Goal: Transaction & Acquisition: Book appointment/travel/reservation

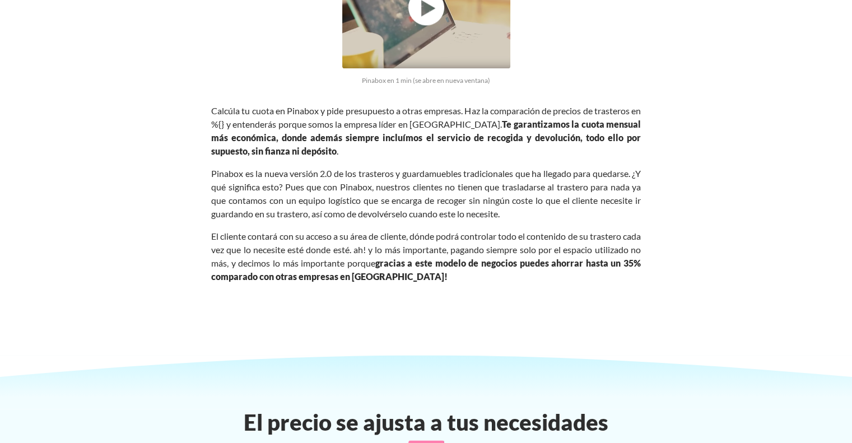
scroll to position [1849, 0]
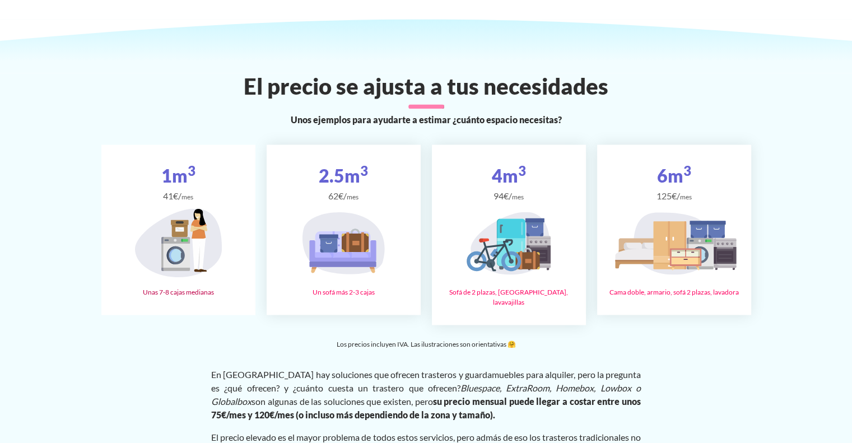
click at [206, 198] on div "1m 3 41€/ mes Unas 7-8 cajas medianas" at bounding box center [178, 230] width 154 height 170
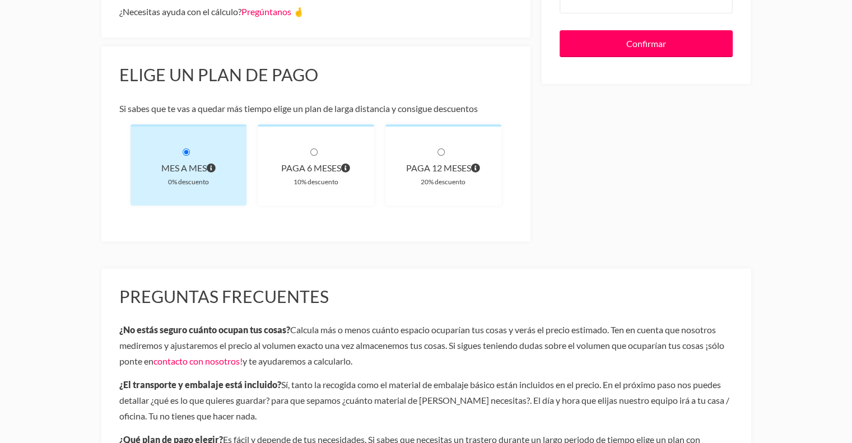
scroll to position [392, 0]
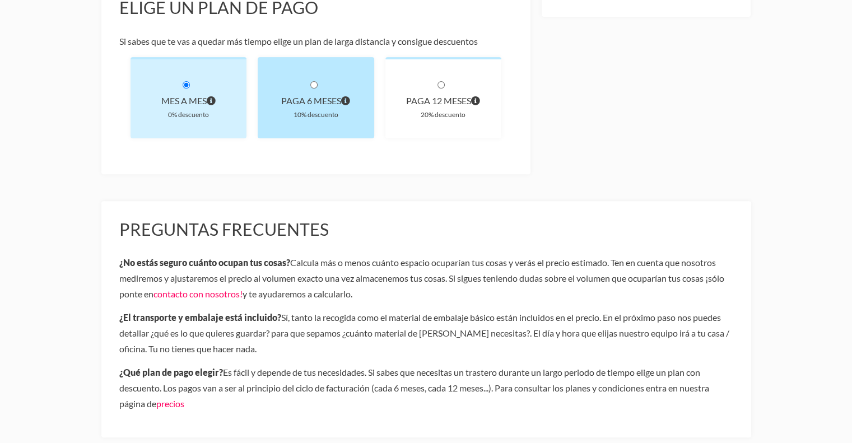
click at [311, 82] on input "radio" at bounding box center [313, 84] width 7 height 7
radio input "true"
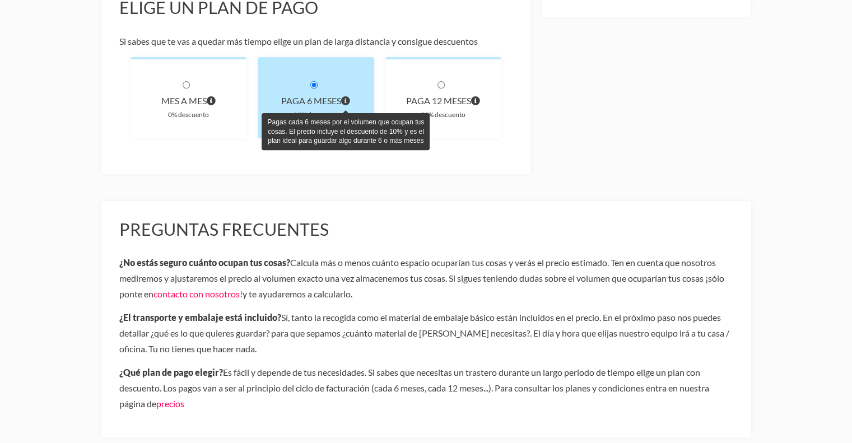
click at [348, 100] on icon "Pagas cada 6 meses por el volumen que ocupan tus cosas. El precio incluye el de…" at bounding box center [345, 100] width 9 height 9
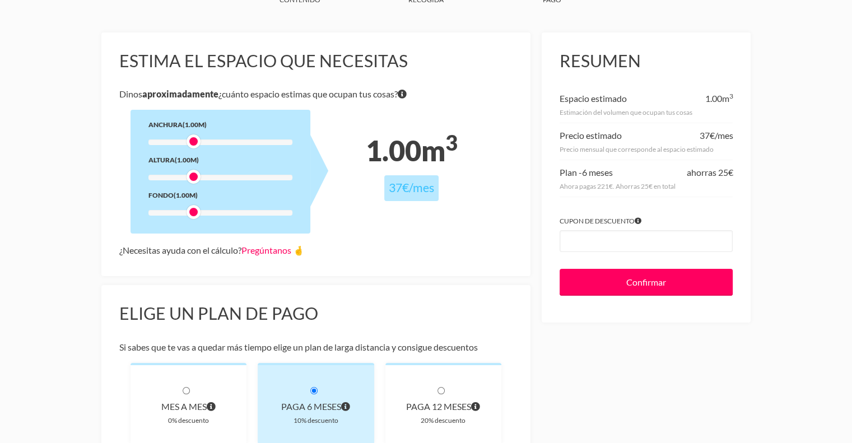
scroll to position [0, 0]
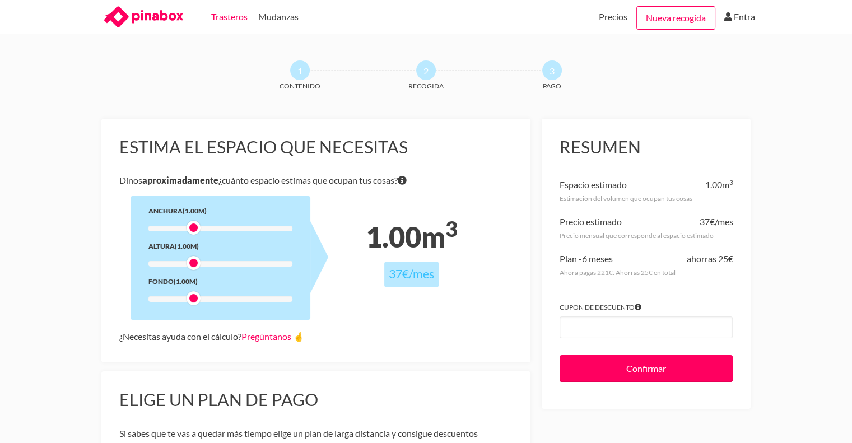
click at [227, 16] on link "Trasteros" at bounding box center [229, 17] width 36 height 34
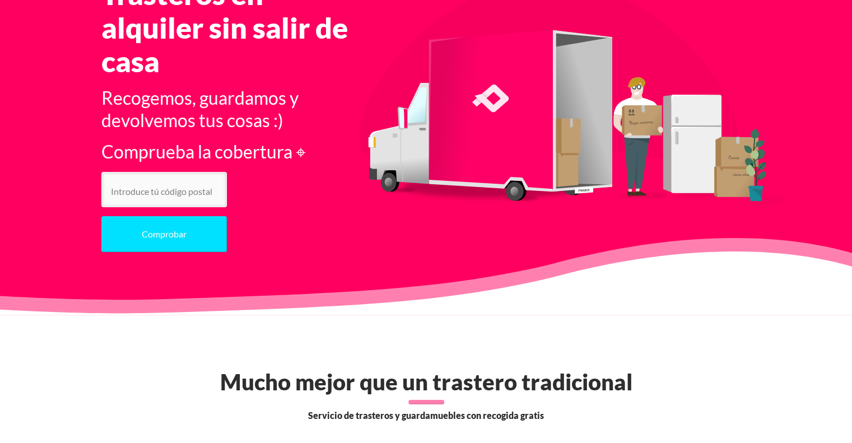
scroll to position [112, 0]
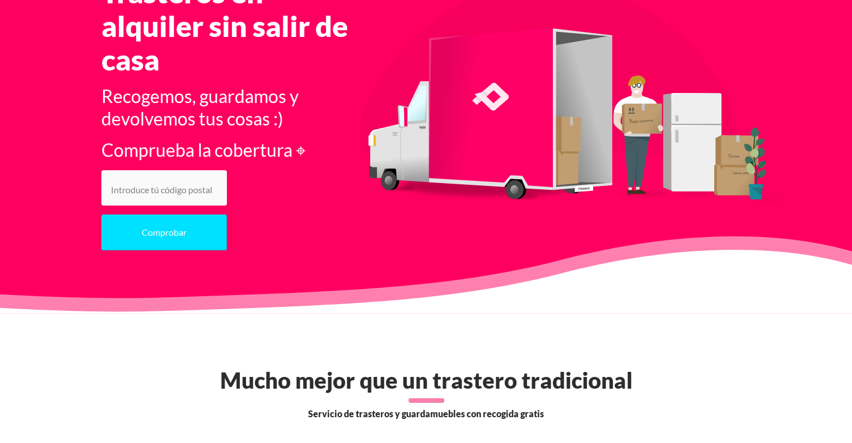
click at [193, 191] on input "number" at bounding box center [163, 187] width 125 height 35
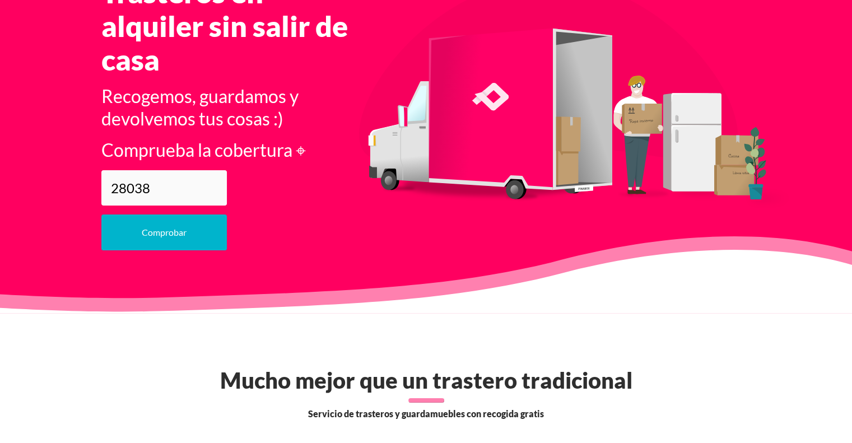
type input "28038"
click at [180, 240] on button "Comprobar" at bounding box center [163, 233] width 125 height 36
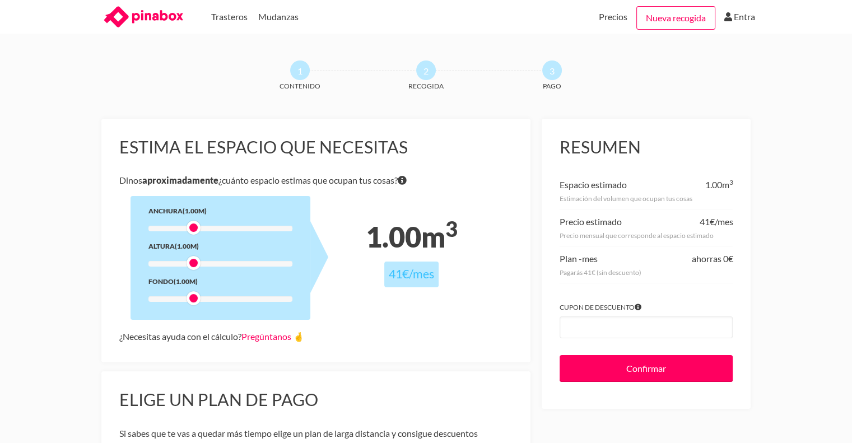
click at [133, 17] on icon at bounding box center [157, 16] width 51 height 13
